Goal: Find specific page/section: Find specific page/section

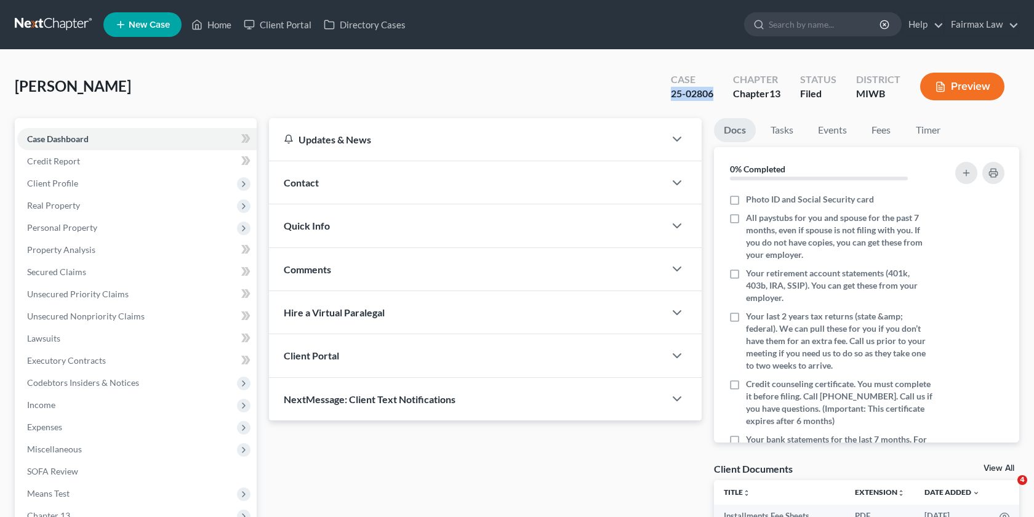
drag, startPoint x: 716, startPoint y: 94, endPoint x: 651, endPoint y: 94, distance: 64.6
click at [651, 94] on div "[PERSON_NAME] Upgraded Case 25-02806 Chapter Chapter 13 Status Filed District […" at bounding box center [517, 92] width 1004 height 54
copy div "25-02806"
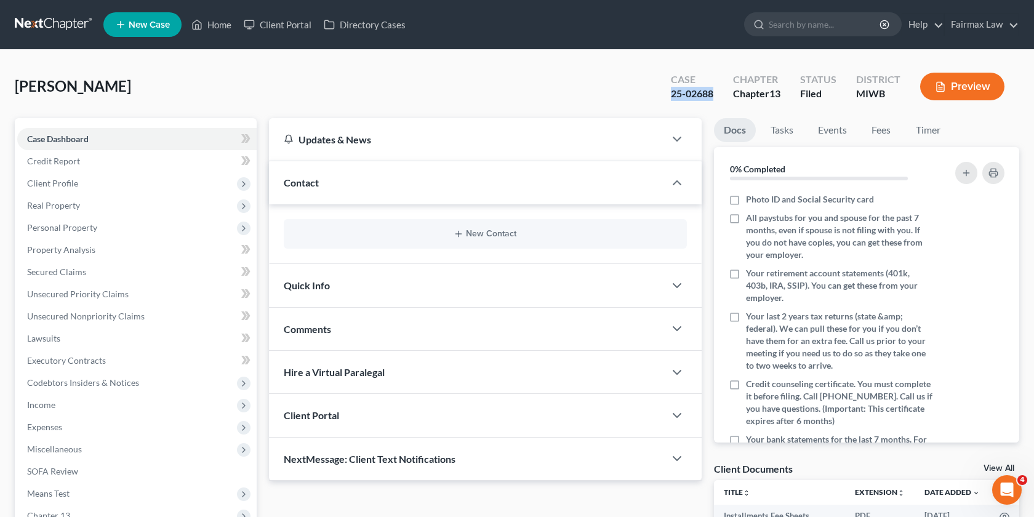
drag, startPoint x: 716, startPoint y: 93, endPoint x: 660, endPoint y: 93, distance: 55.4
click at [661, 93] on div "Case 25-02688" at bounding box center [692, 88] width 62 height 36
copy div "25-02688"
